Goal: Task Accomplishment & Management: Use online tool/utility

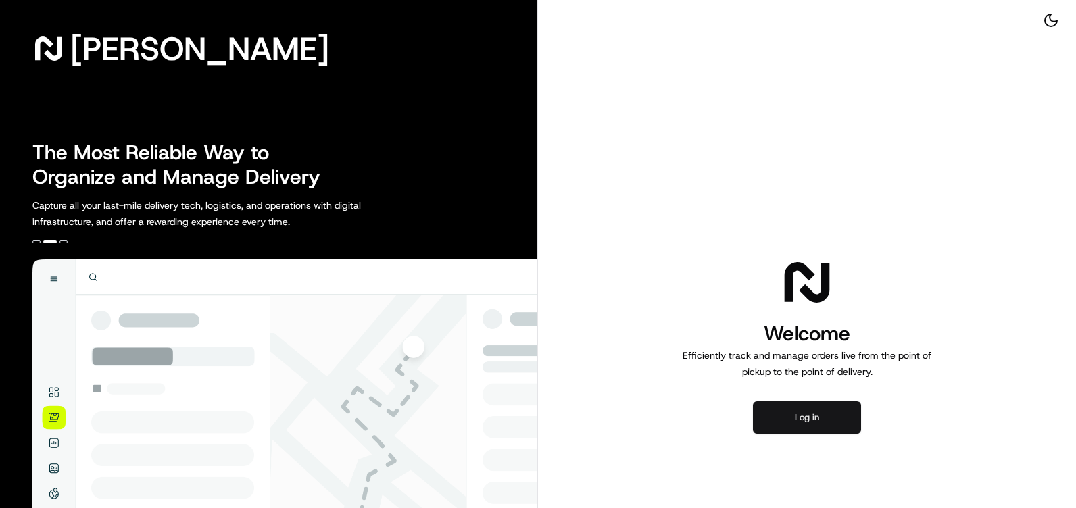
click at [785, 411] on button "Log in" at bounding box center [807, 418] width 108 height 32
click at [808, 416] on button "Log in" at bounding box center [807, 418] width 108 height 32
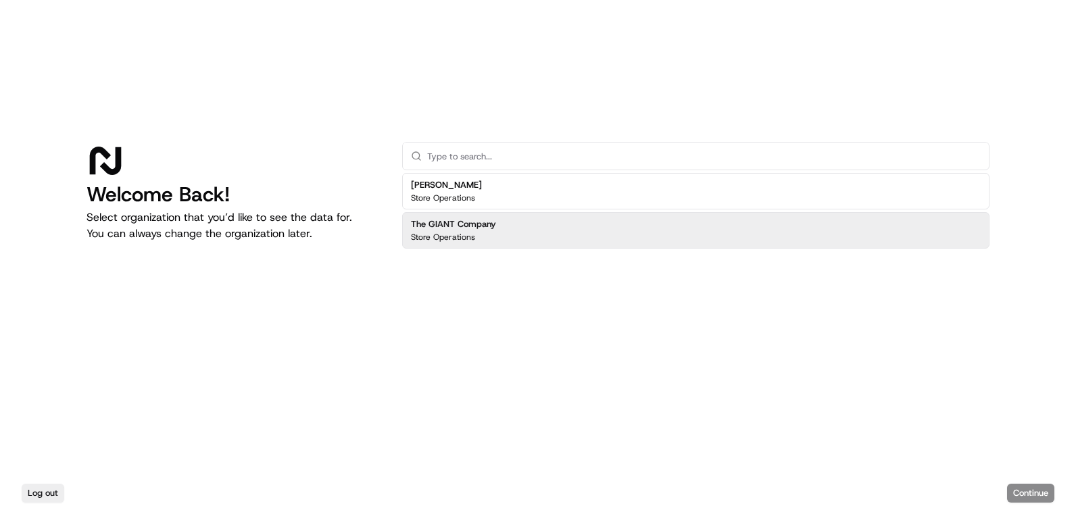
click at [573, 229] on div "The GIANT Company Store Operations" at bounding box center [695, 230] width 587 height 37
click at [1018, 497] on button "Continue" at bounding box center [1030, 493] width 47 height 19
